Goal: Navigation & Orientation: Go to known website

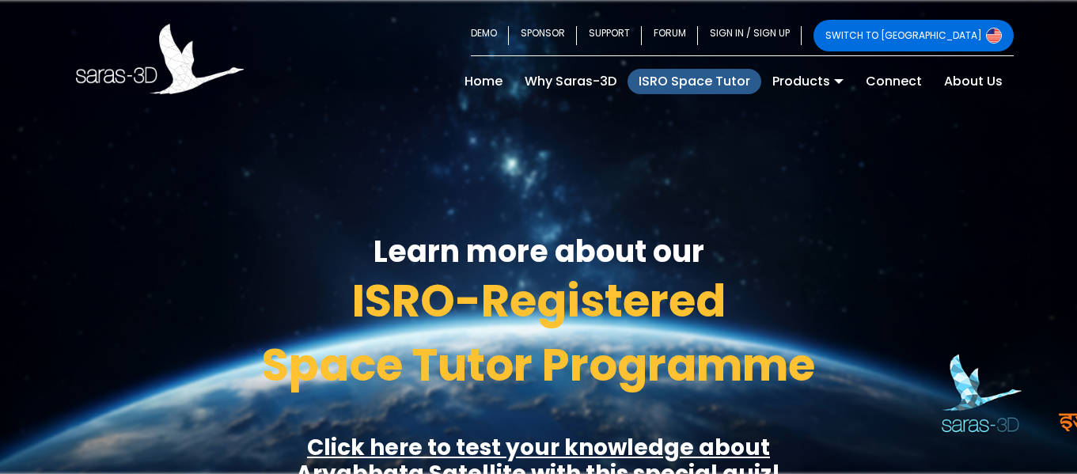
click at [166, 79] on img at bounding box center [160, 59] width 169 height 70
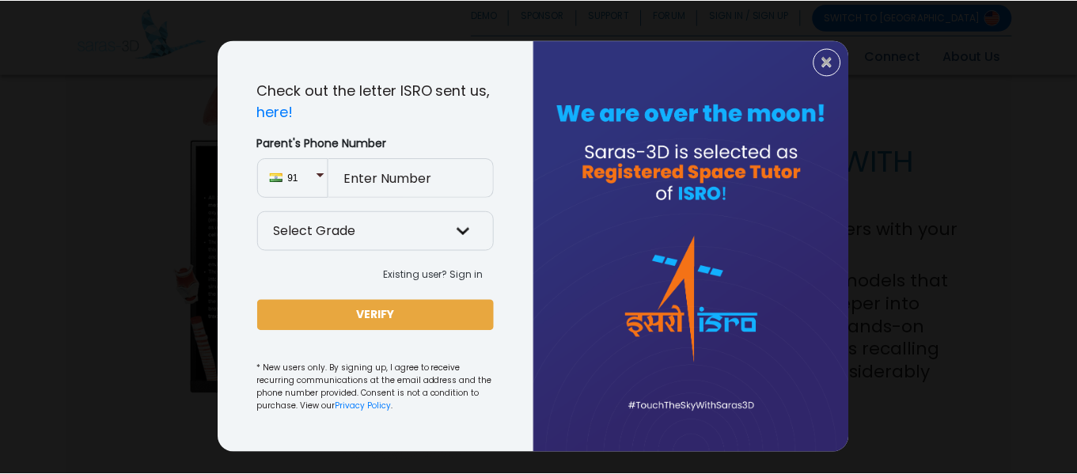
scroll to position [62, 0]
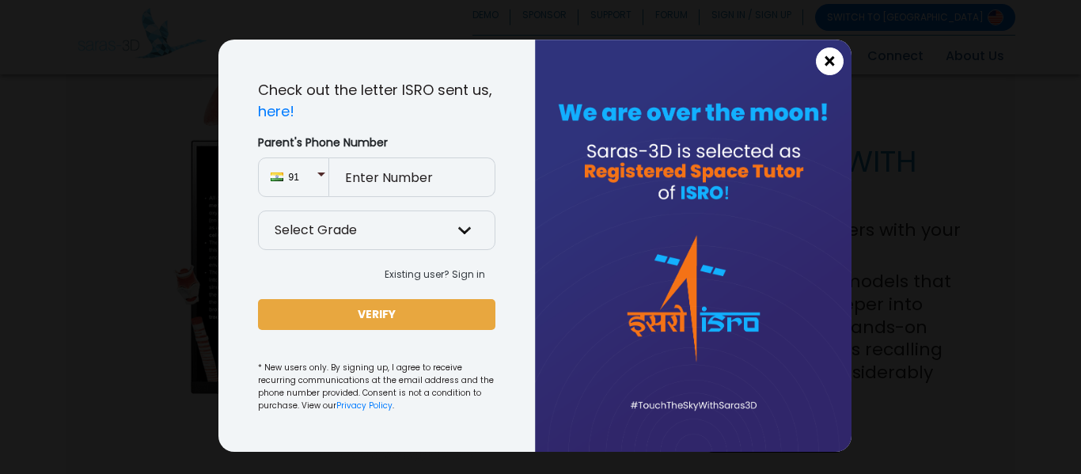
click at [823, 61] on span "×" at bounding box center [829, 61] width 13 height 21
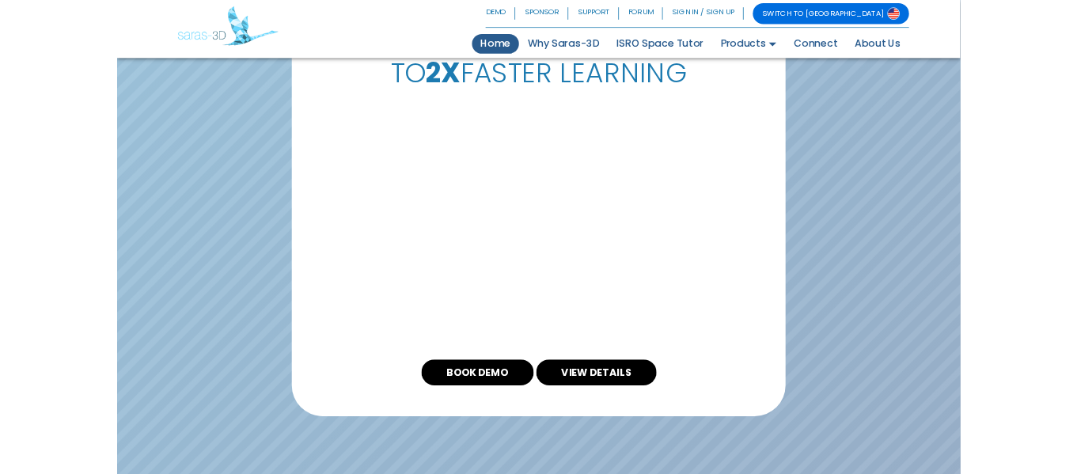
scroll to position [3007, 0]
